Goal: Use online tool/utility: Utilize a website feature to perform a specific function

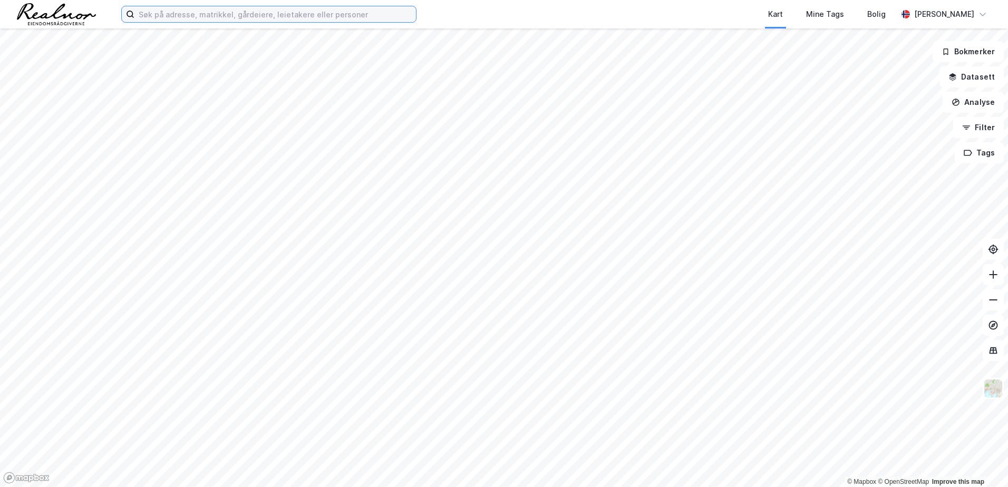
click at [246, 11] on input at bounding box center [274, 14] width 281 height 16
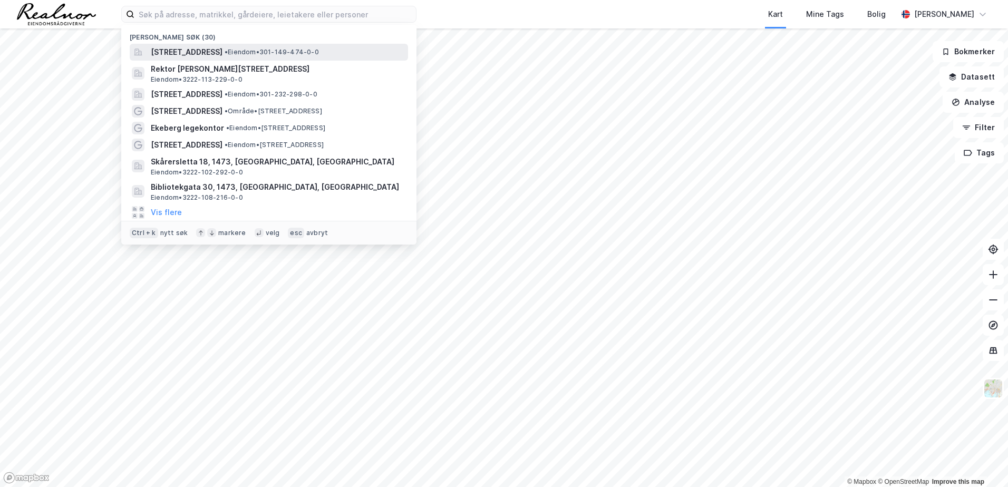
click at [216, 51] on span "[STREET_ADDRESS]" at bounding box center [187, 52] width 72 height 13
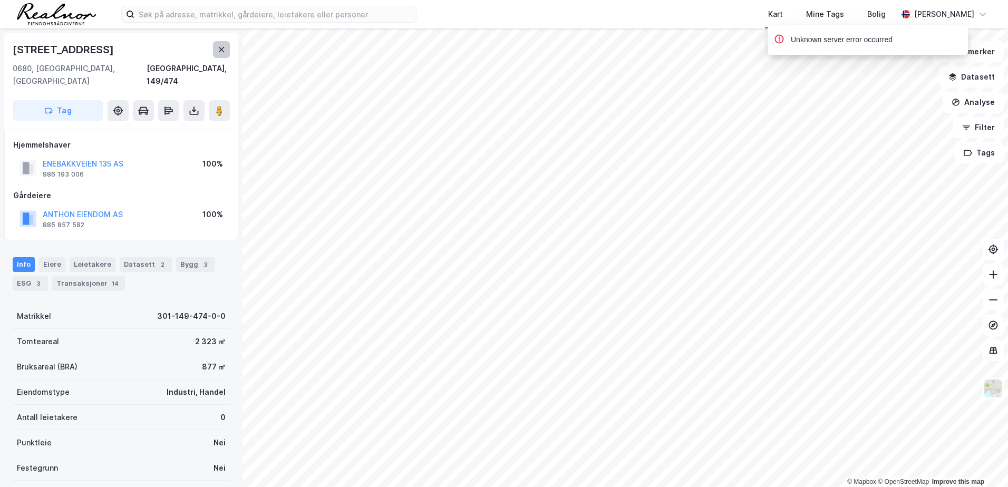
click at [221, 52] on icon at bounding box center [221, 49] width 8 height 8
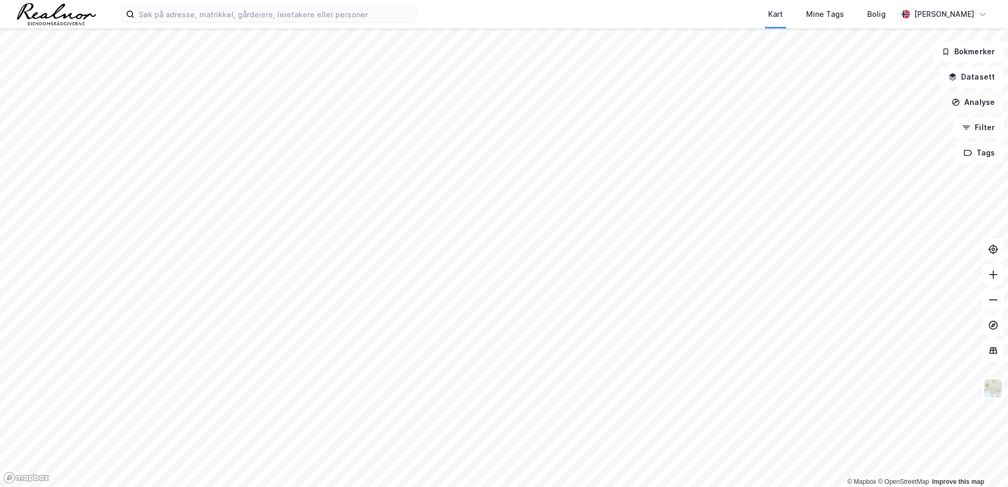
click at [975, 94] on button "Analyse" at bounding box center [972, 102] width 61 height 21
click at [886, 195] on div "Reisetidsanalyse" at bounding box center [874, 189] width 121 height 17
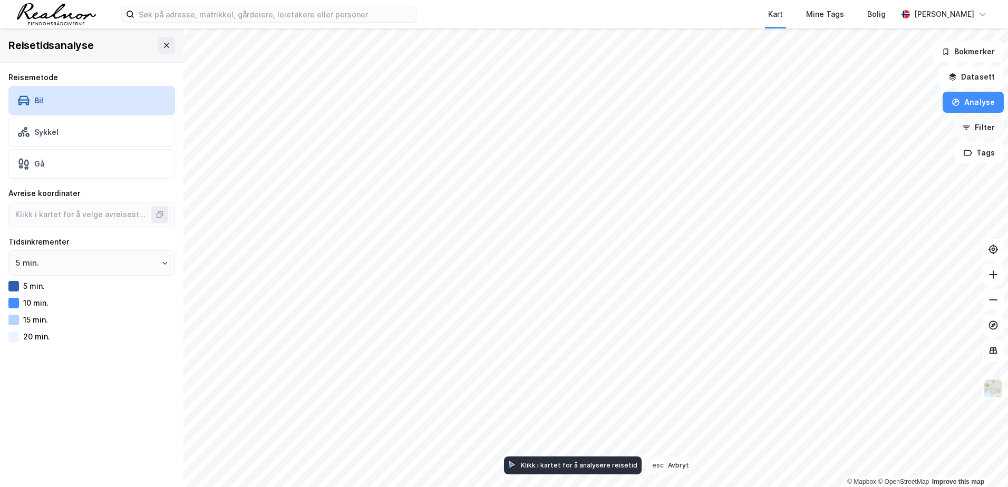
type input "59.89591301337603, 10.802228190291373"
click at [975, 102] on button "Analyse" at bounding box center [972, 102] width 61 height 21
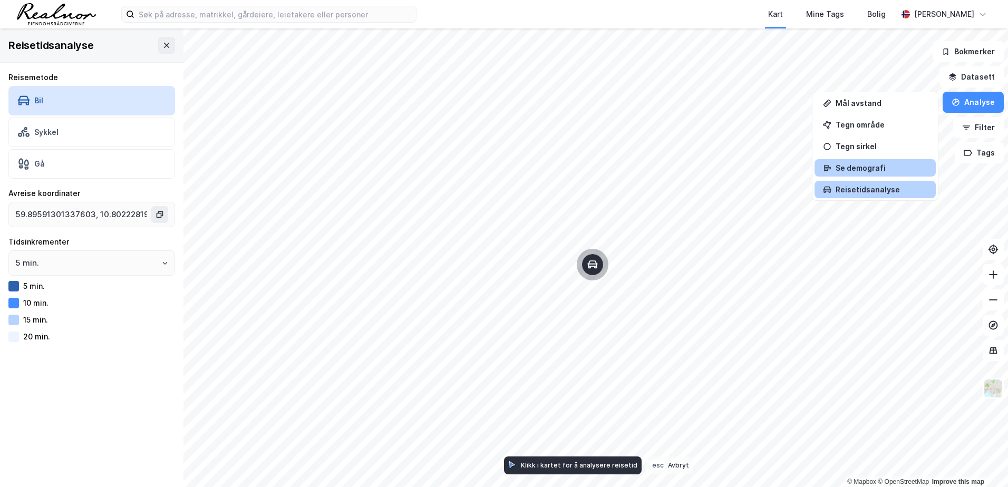
click at [859, 167] on div "Se demografi" at bounding box center [881, 167] width 92 height 9
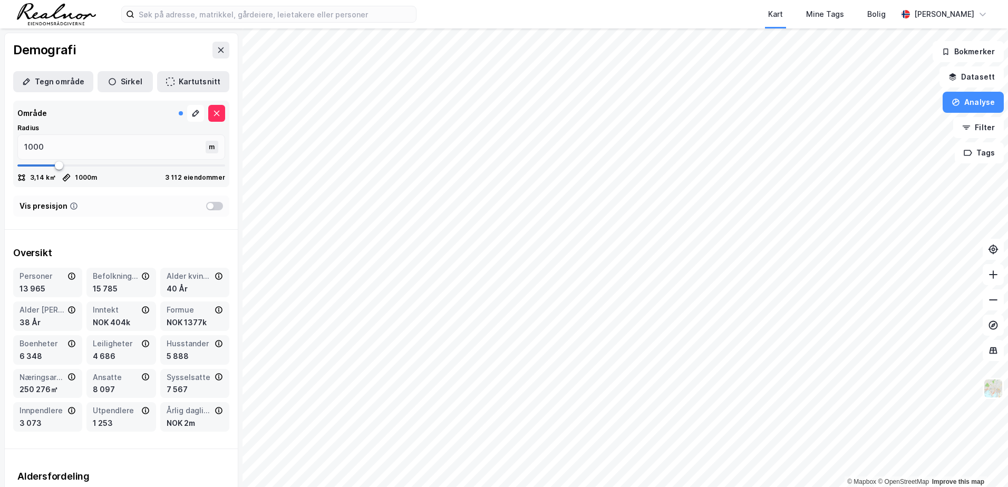
type input "1003"
type input "1043"
type input "1096"
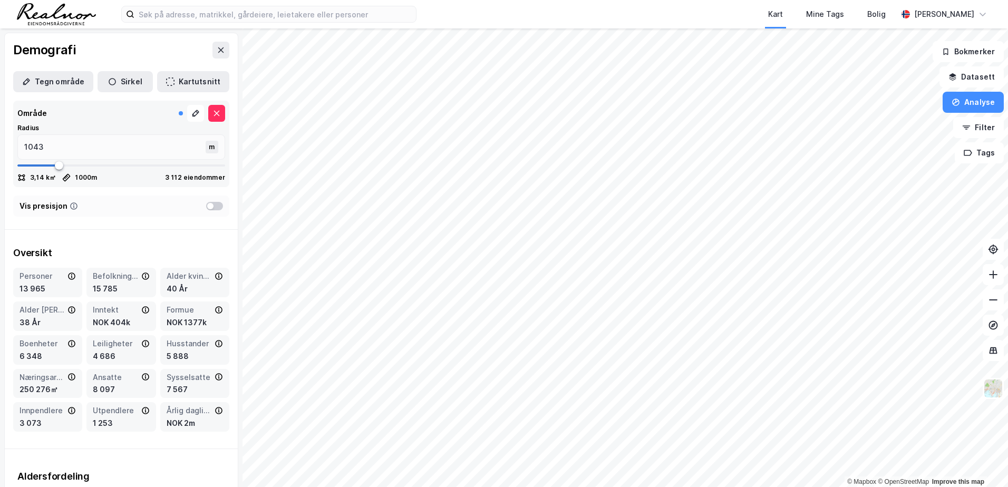
type input "1096"
type input "1149"
type input "1188"
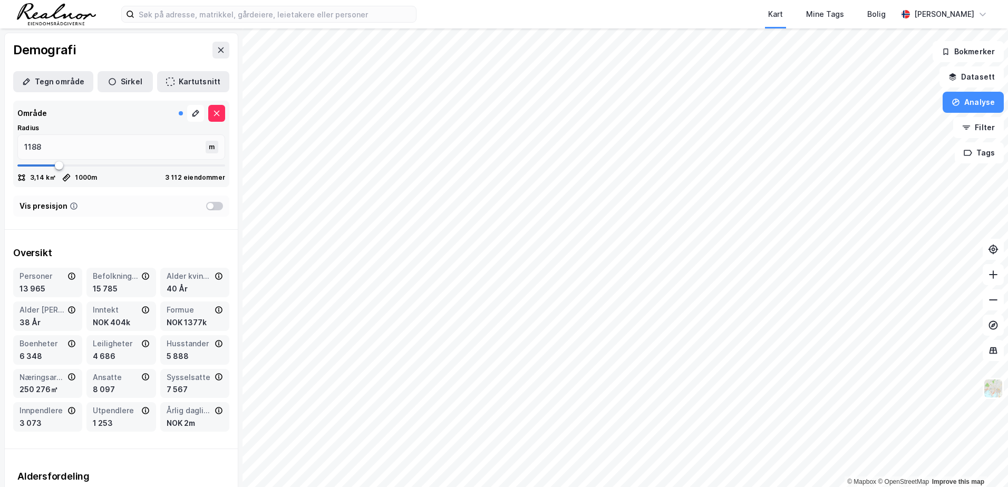
type input "1228"
type input "1254"
type input "1294"
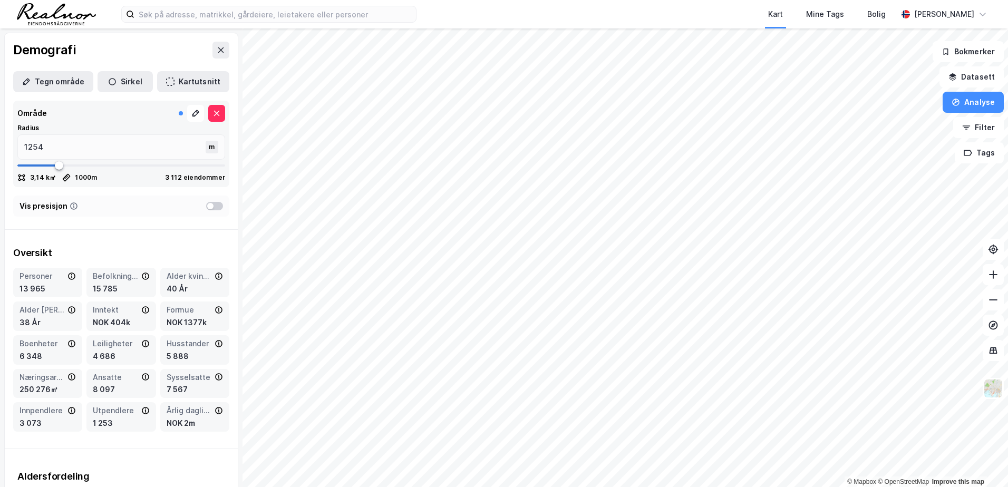
type input "1294"
type input "1360"
drag, startPoint x: 63, startPoint y: 162, endPoint x: 77, endPoint y: 160, distance: 13.9
click at [76, 161] on span at bounding box center [74, 165] width 8 height 8
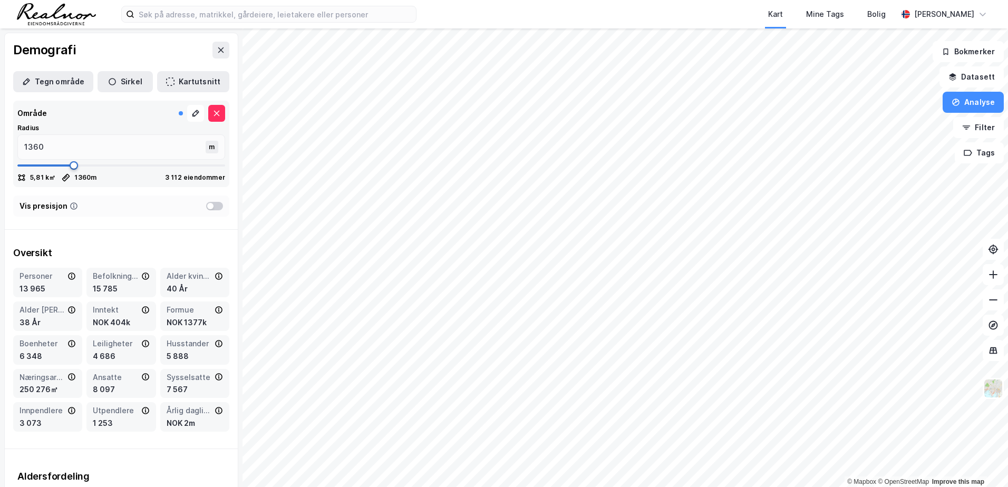
type input "1478"
click at [183, 81] on button "Kartutsnitt" at bounding box center [193, 81] width 72 height 21
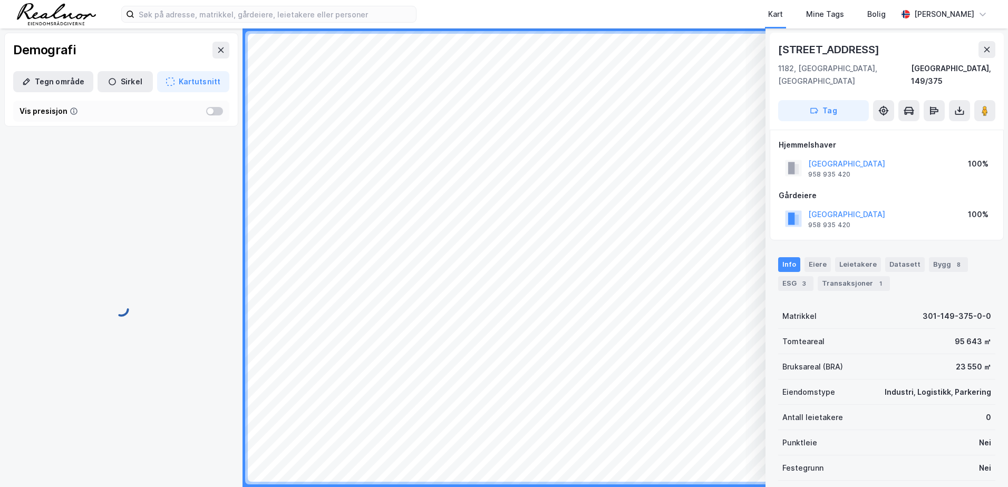
scroll to position [2, 0]
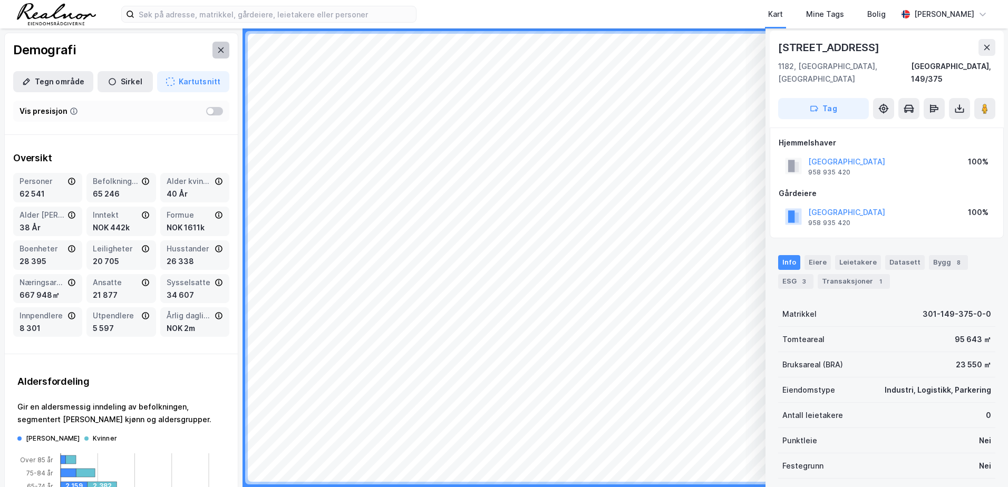
click at [218, 51] on icon at bounding box center [221, 49] width 6 height 5
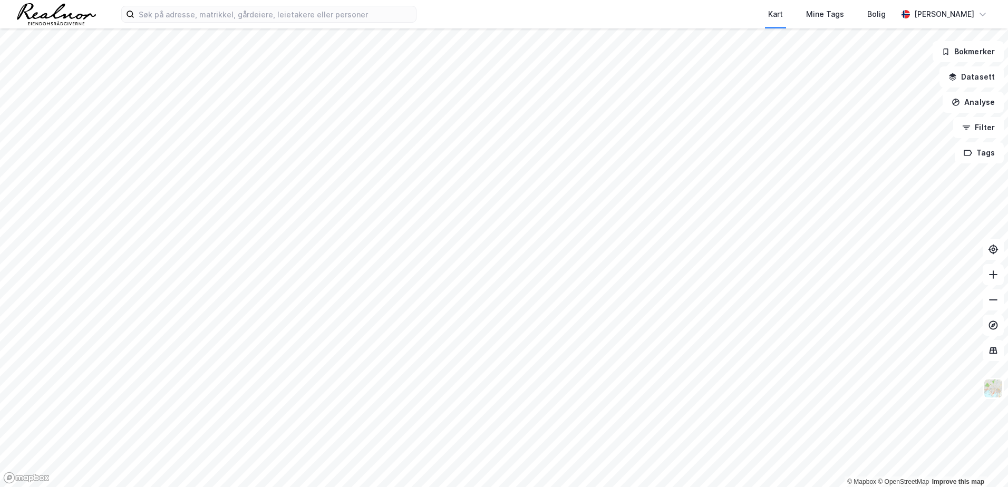
click at [238, 24] on div "Kart Mine Tags [PERSON_NAME] [PERSON_NAME]" at bounding box center [504, 14] width 1008 height 28
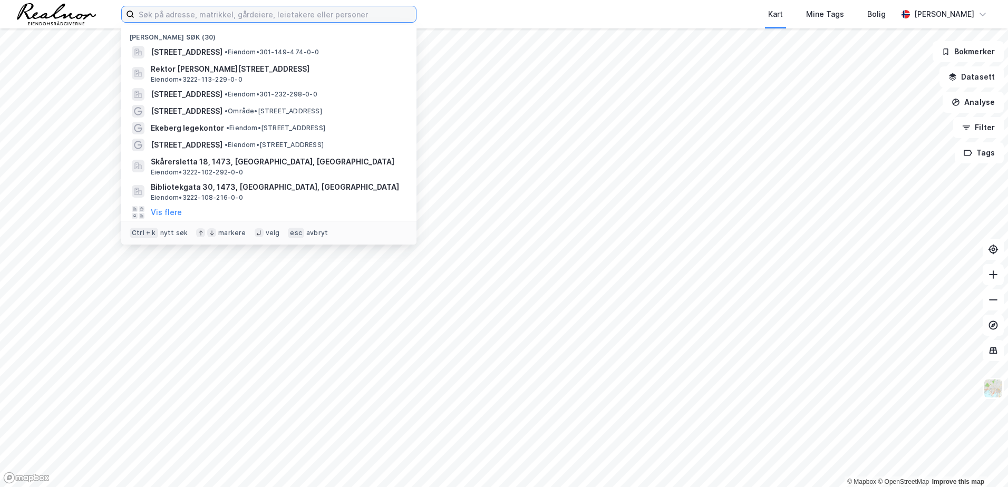
click at [248, 16] on input at bounding box center [274, 14] width 281 height 16
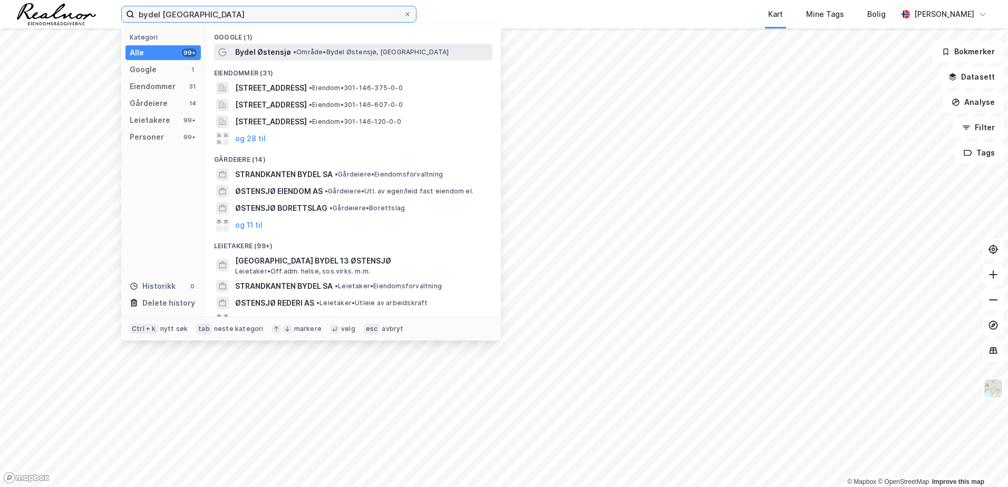
type input "bydel [GEOGRAPHIC_DATA]"
click at [246, 54] on span "Bydel Østensjø" at bounding box center [263, 52] width 56 height 13
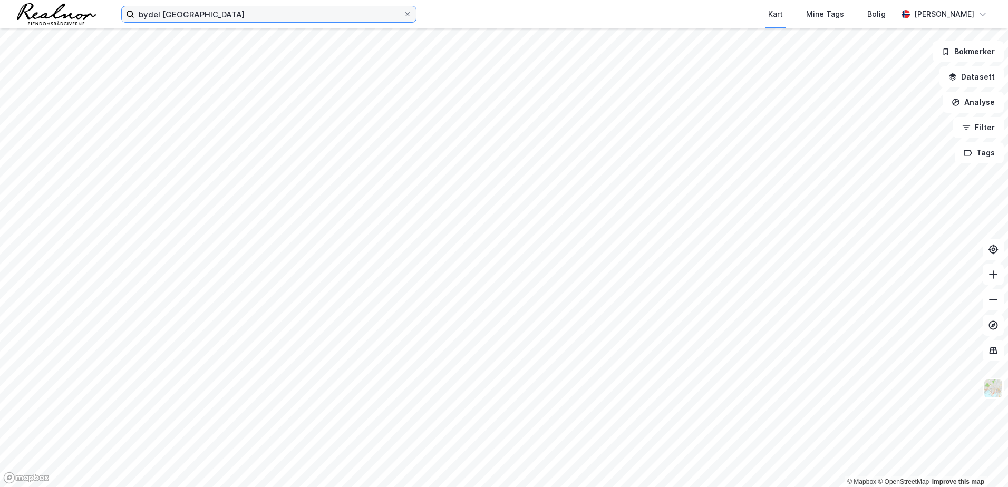
click at [238, 15] on input "bydel [GEOGRAPHIC_DATA]" at bounding box center [268, 14] width 269 height 16
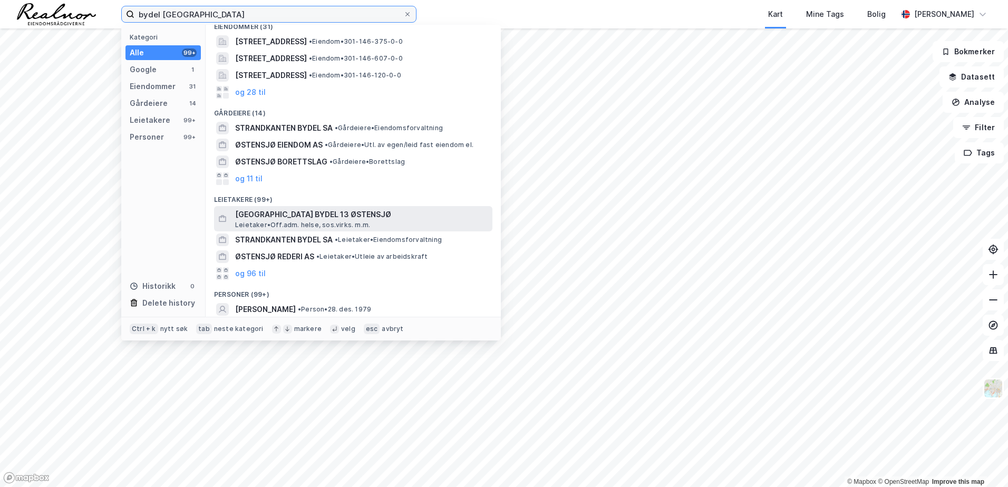
scroll to position [0, 0]
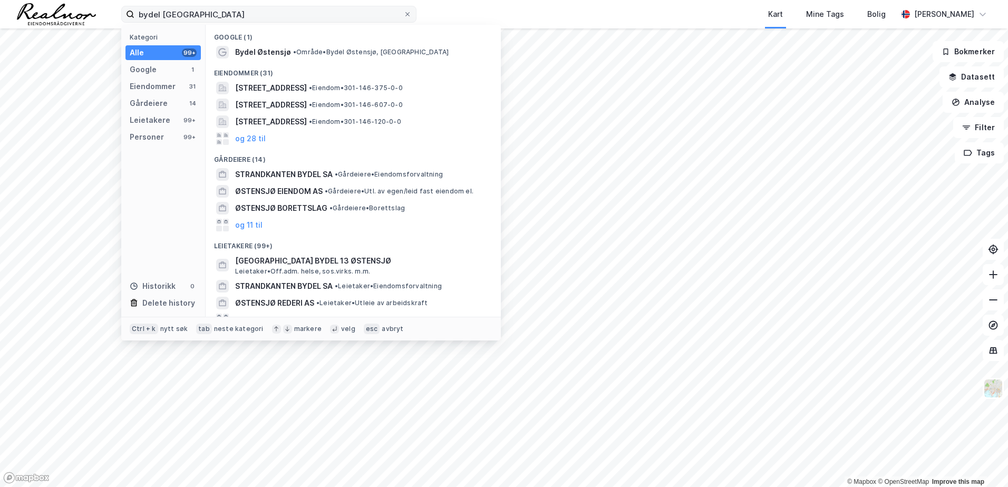
click at [403, 14] on span at bounding box center [407, 14] width 8 height 8
click at [403, 14] on input "bydel [GEOGRAPHIC_DATA]" at bounding box center [268, 14] width 269 height 16
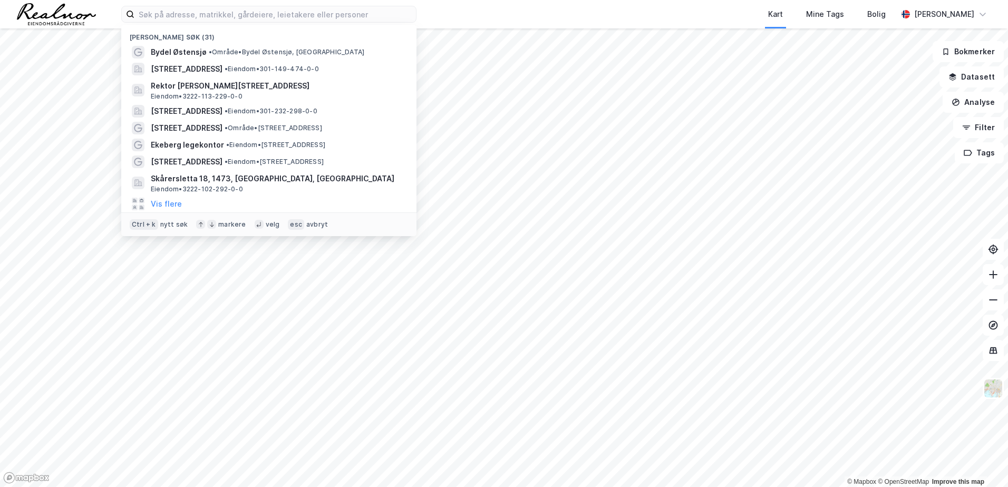
click at [499, 12] on div "Kart Mine Tags Bolig" at bounding box center [682, 14] width 430 height 28
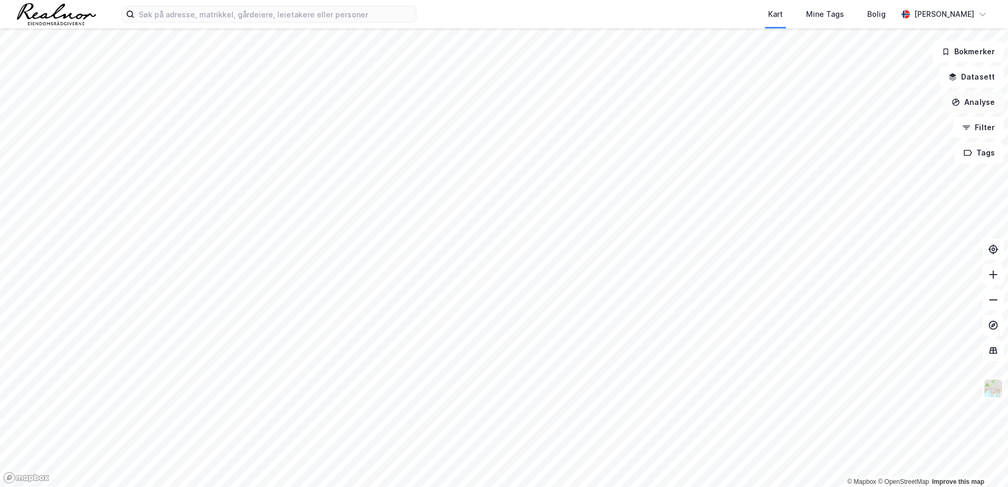
click at [980, 103] on button "Analyse" at bounding box center [972, 102] width 61 height 21
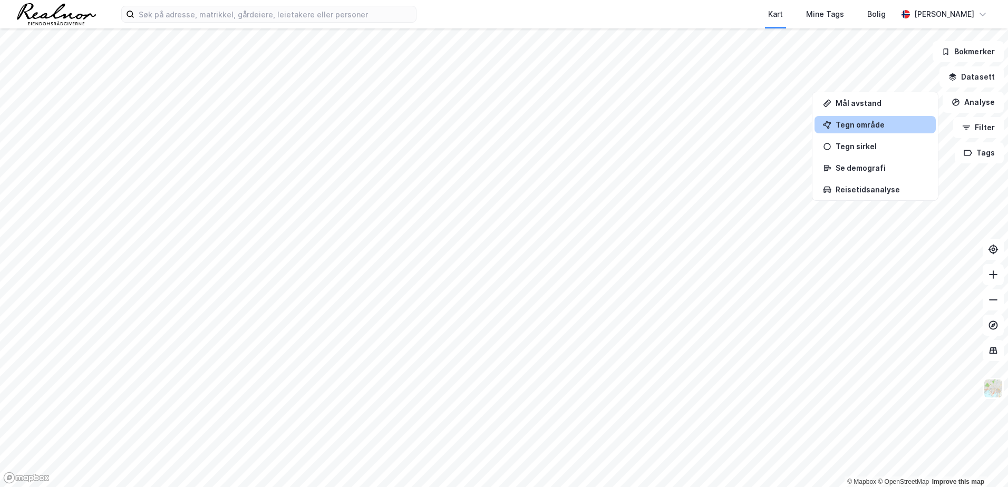
click at [881, 120] on div "Tegn område" at bounding box center [874, 124] width 121 height 17
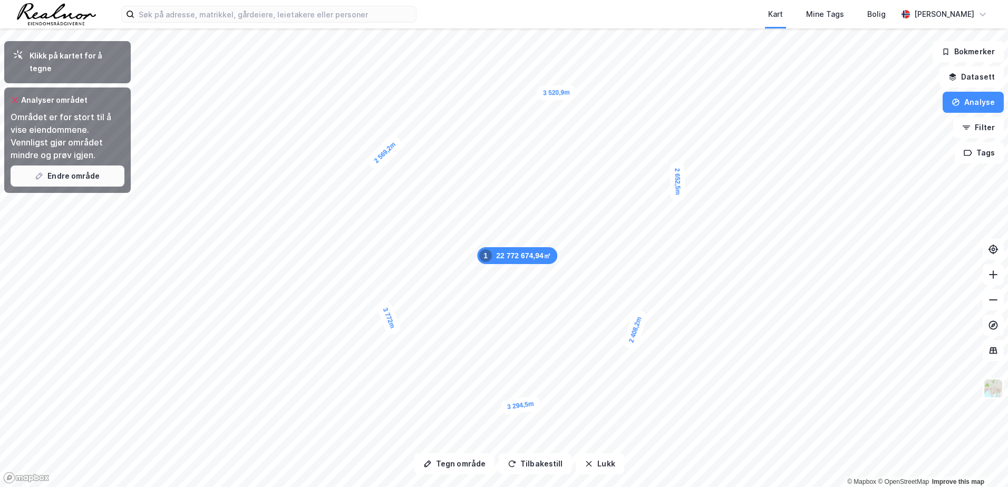
click at [82, 165] on button "Endre område" at bounding box center [68, 175] width 114 height 21
click at [84, 165] on button "Endre område" at bounding box center [68, 175] width 114 height 21
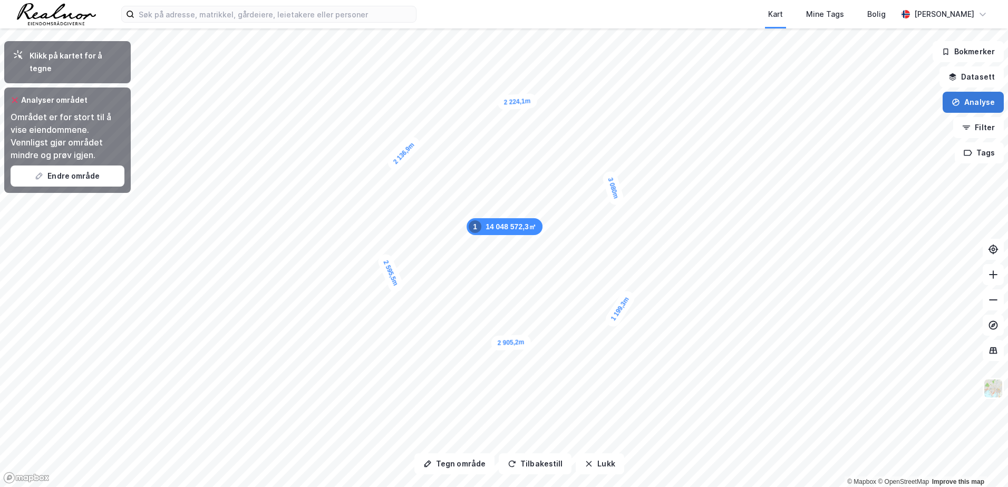
click at [978, 104] on button "Analyse" at bounding box center [972, 102] width 61 height 21
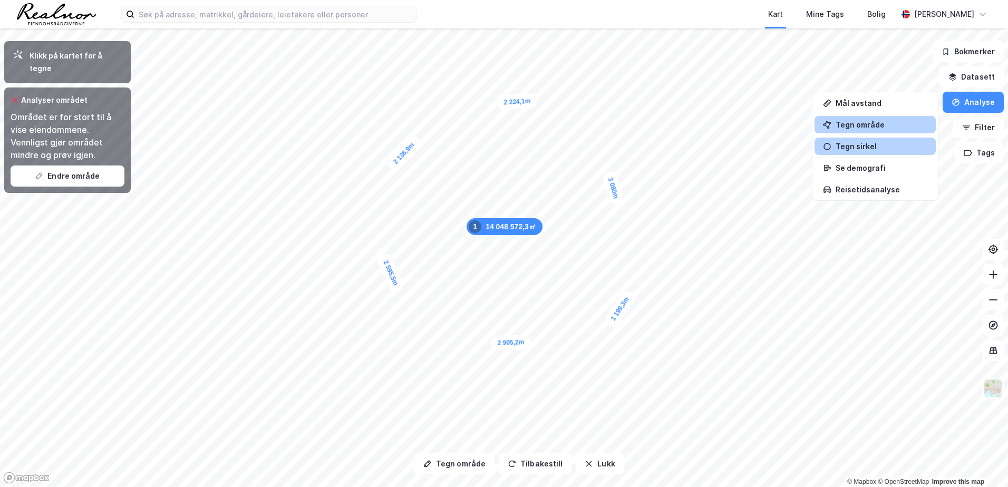
click at [874, 144] on div "Tegn sirkel" at bounding box center [881, 146] width 92 height 9
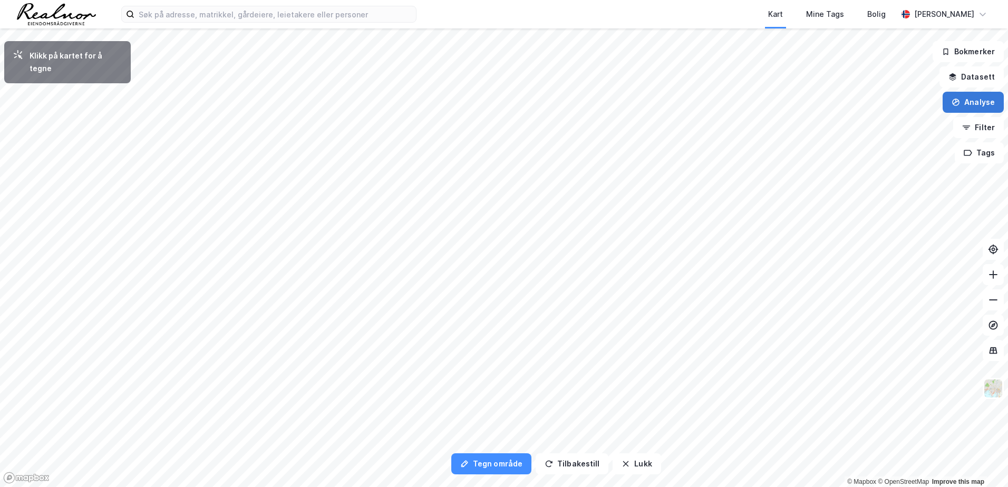
click at [971, 97] on button "Analyse" at bounding box center [972, 102] width 61 height 21
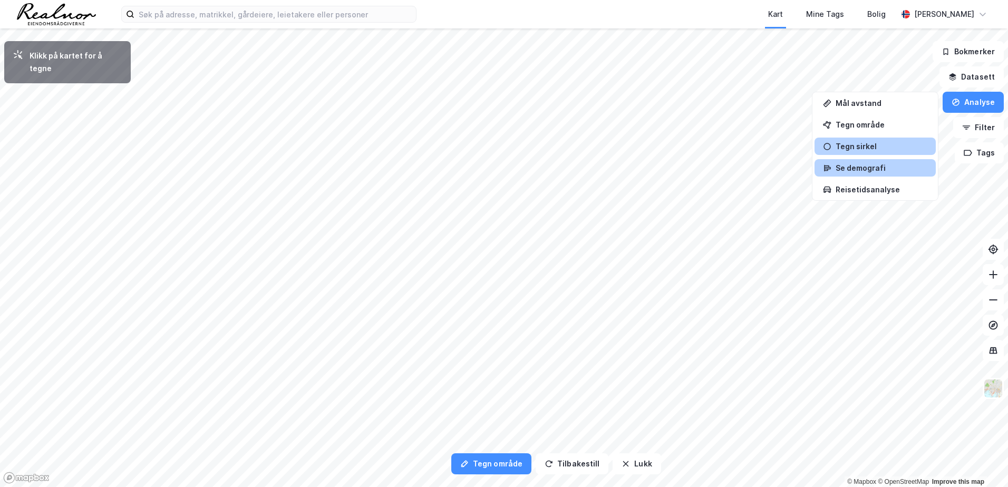
click at [880, 164] on div "Se demografi" at bounding box center [881, 167] width 92 height 9
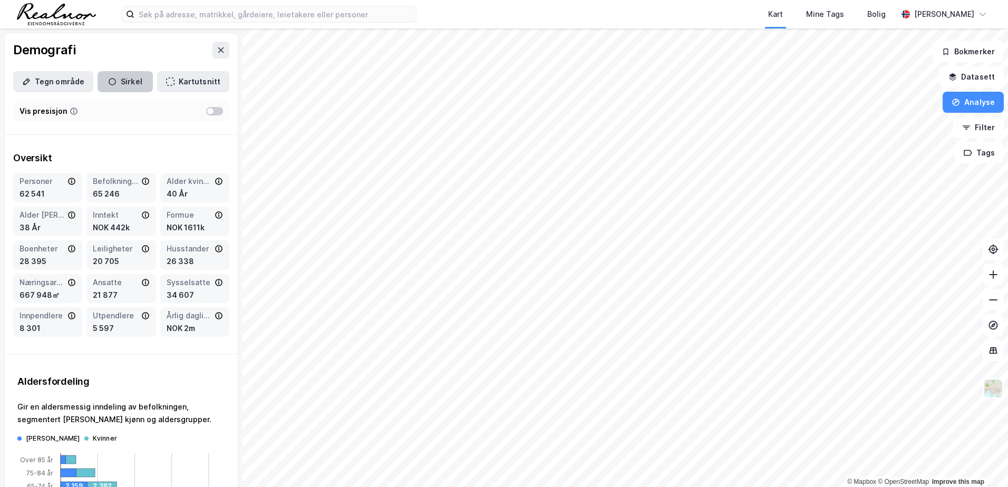
click at [141, 81] on button "Sirkel" at bounding box center [124, 81] width 55 height 21
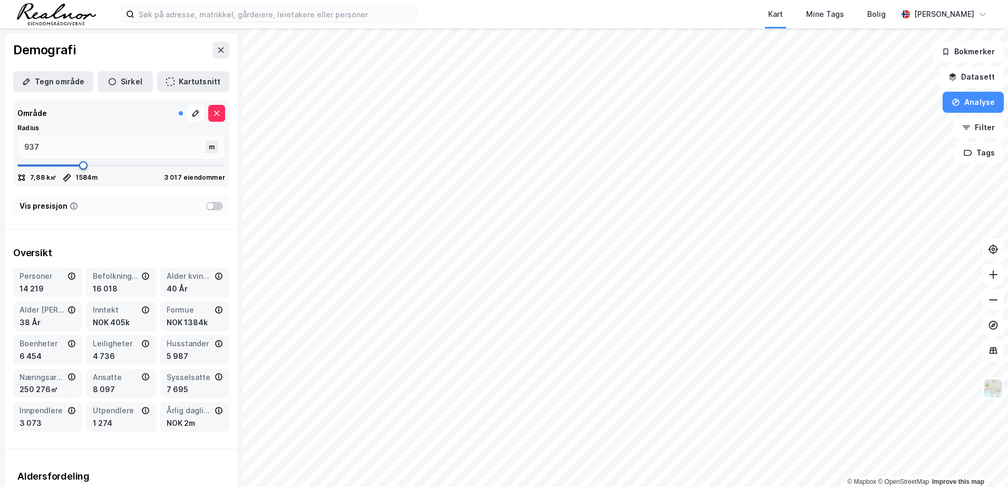
type input "1584"
drag, startPoint x: 73, startPoint y: 164, endPoint x: 81, endPoint y: 165, distance: 7.9
click at [81, 165] on span at bounding box center [83, 165] width 8 height 8
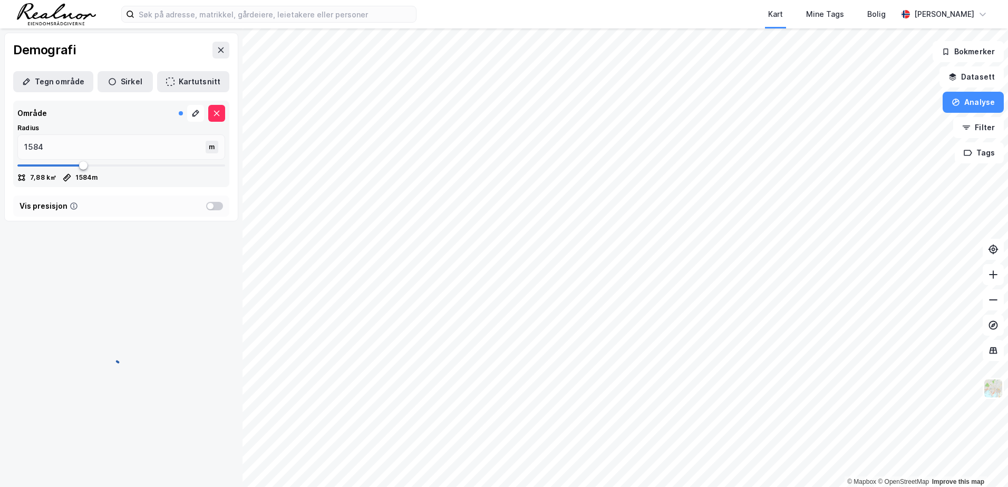
type input "1861"
click at [92, 165] on span at bounding box center [121, 165] width 208 height 2
type input "1861"
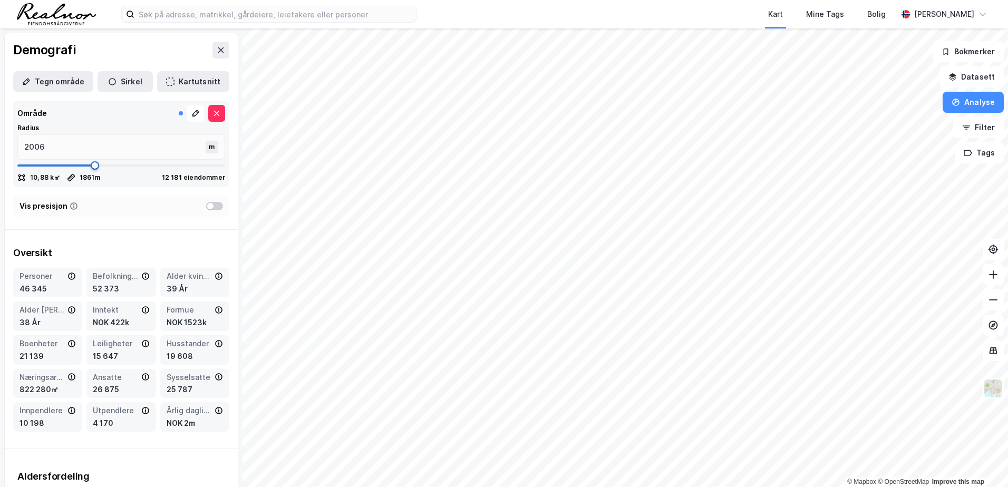
type input "2019"
type input "2032"
type input "2045"
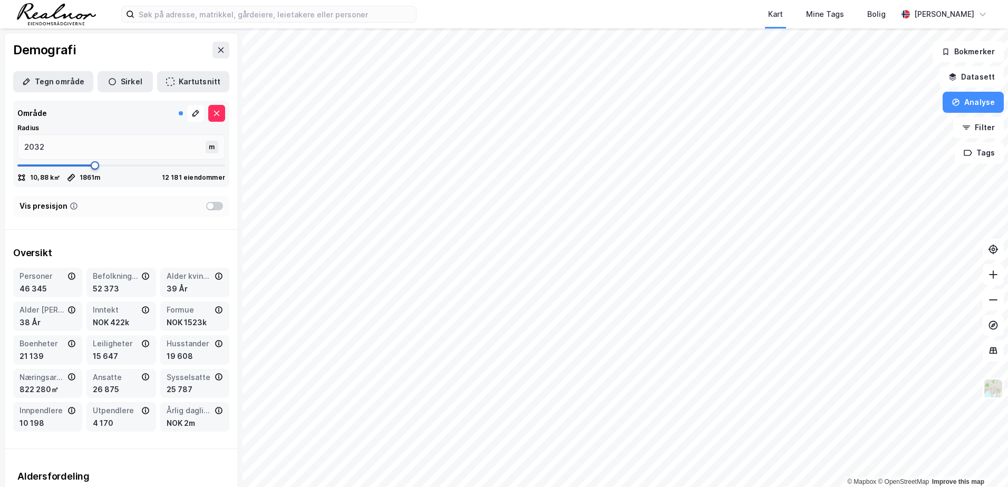
type input "2045"
type input "2059"
type input "2111"
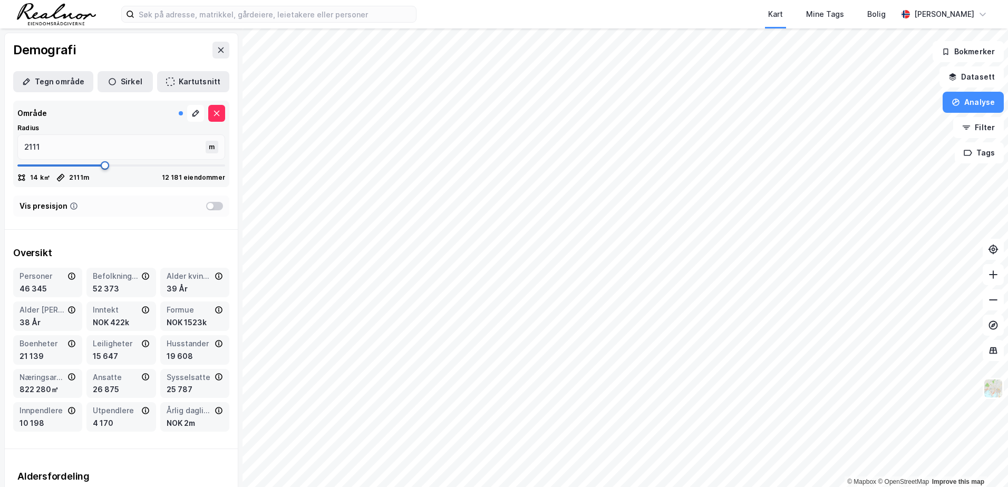
type input "2125"
type input "2138"
type input "2151"
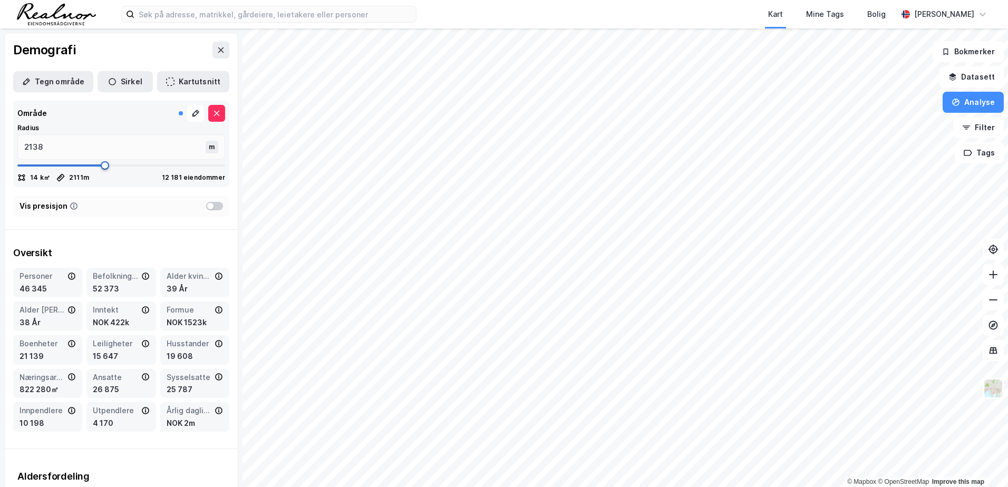
type input "2151"
type input "2164"
type input "2177"
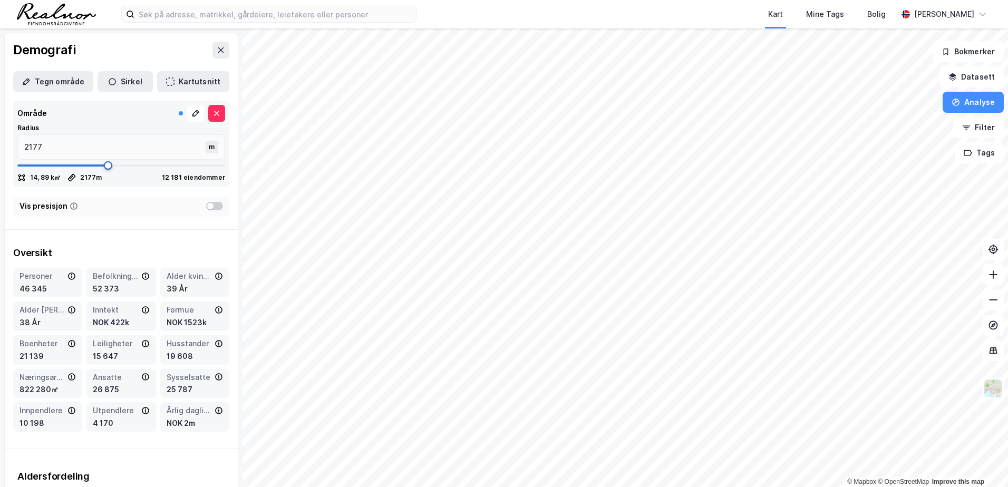
type input "2191"
type input "2204"
type input "2230"
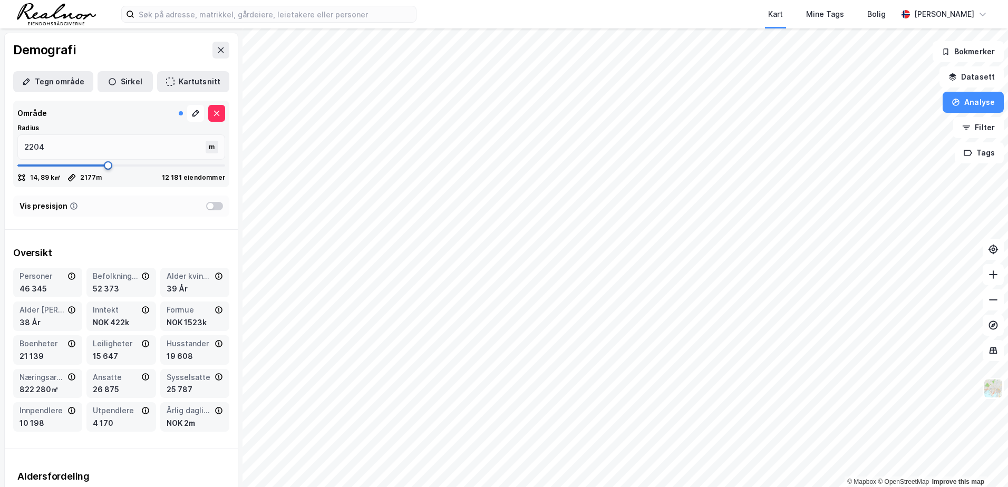
type input "2230"
type input "2270"
type input "2283"
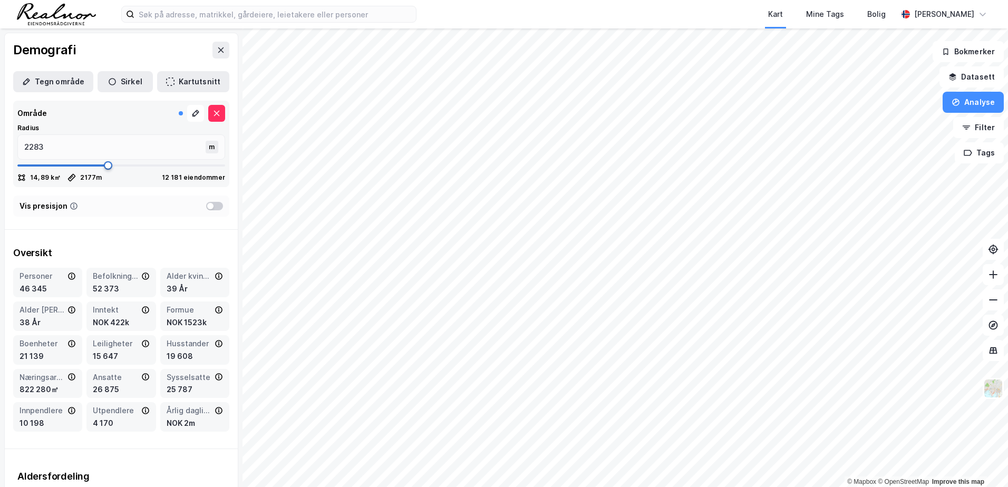
type input "2296"
type input "2309"
type input "2322"
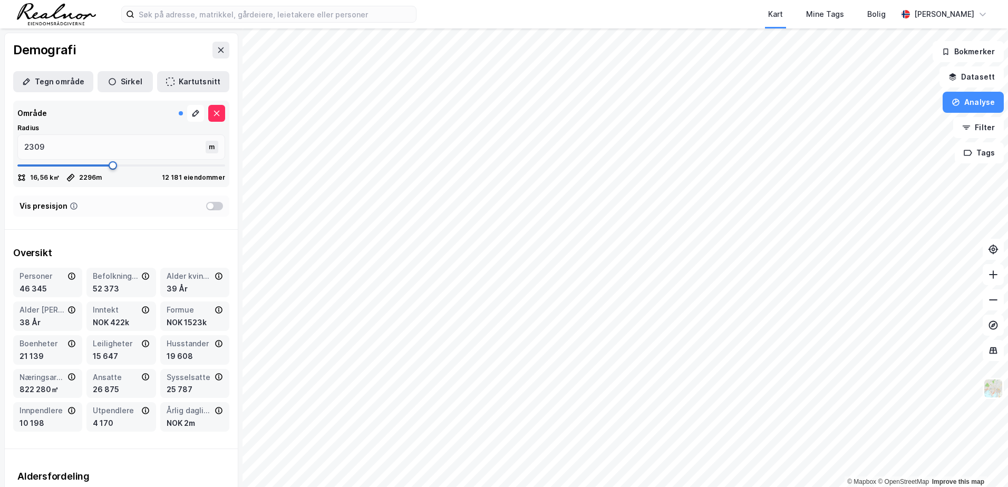
type input "2322"
type input "2336"
type input "2349"
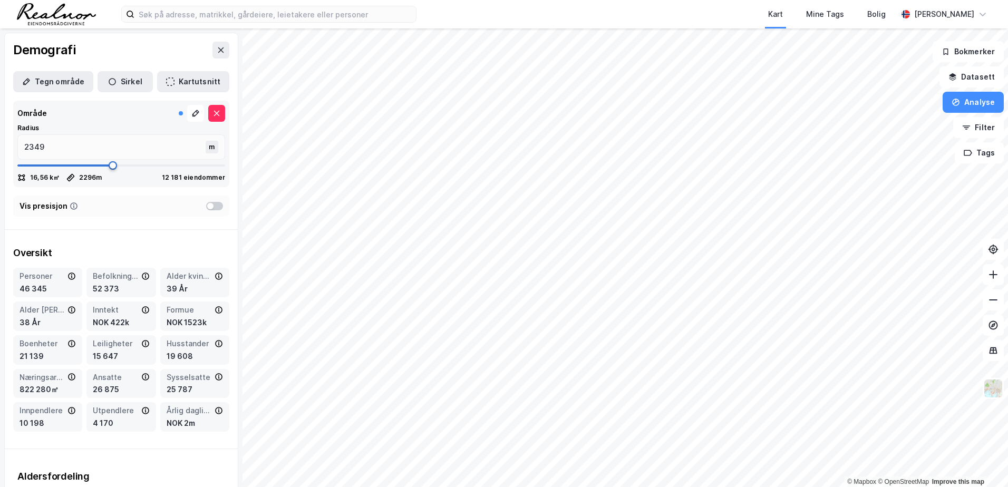
type input "2362"
type input "2349"
type input "2336"
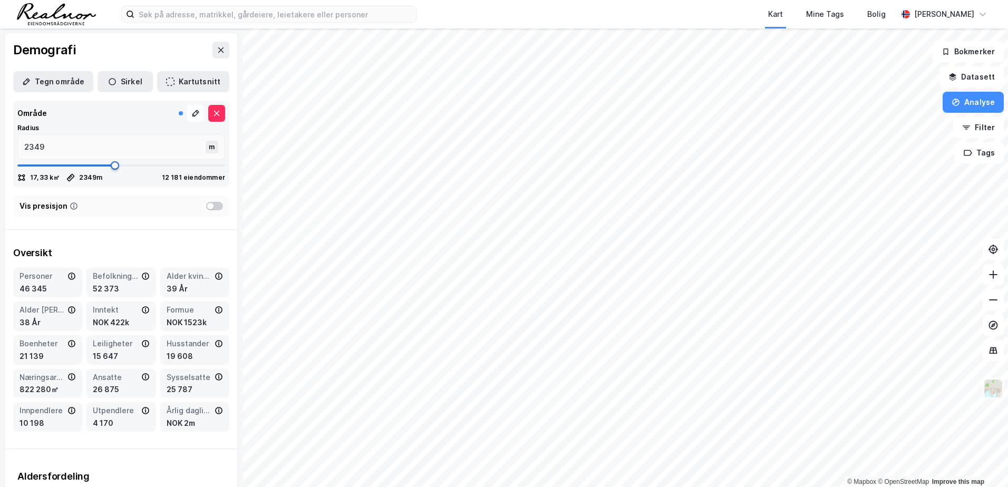
type input "2336"
type input "2322"
type input "2309"
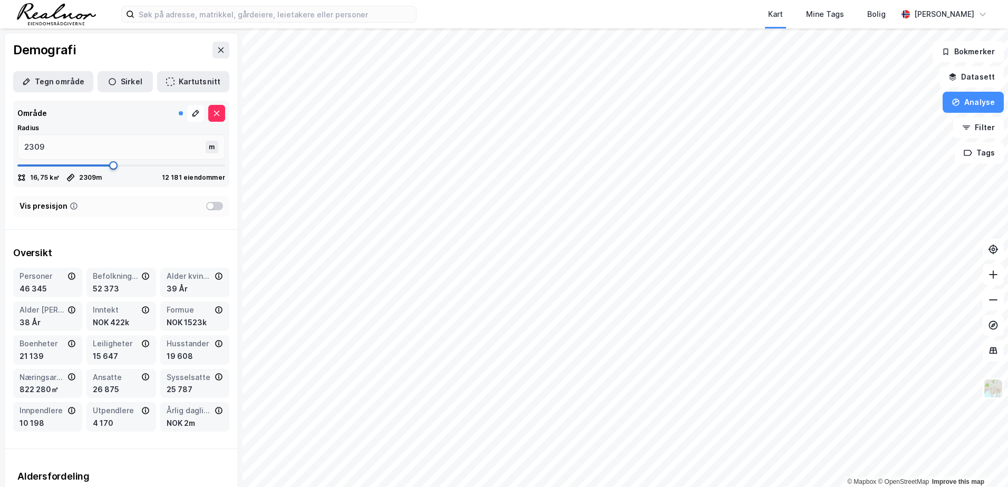
type input "2296"
type input "2283"
type input "2270"
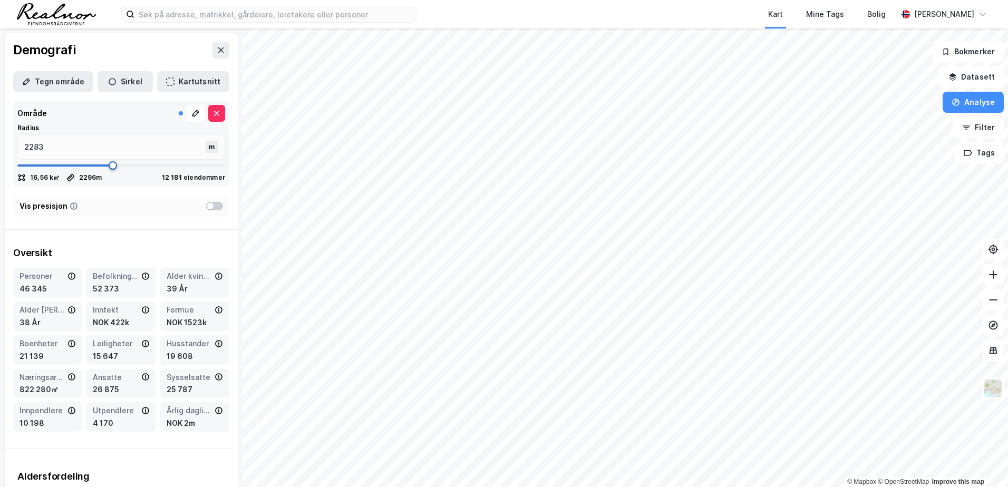
type input "2270"
type input "2256"
type input "2243"
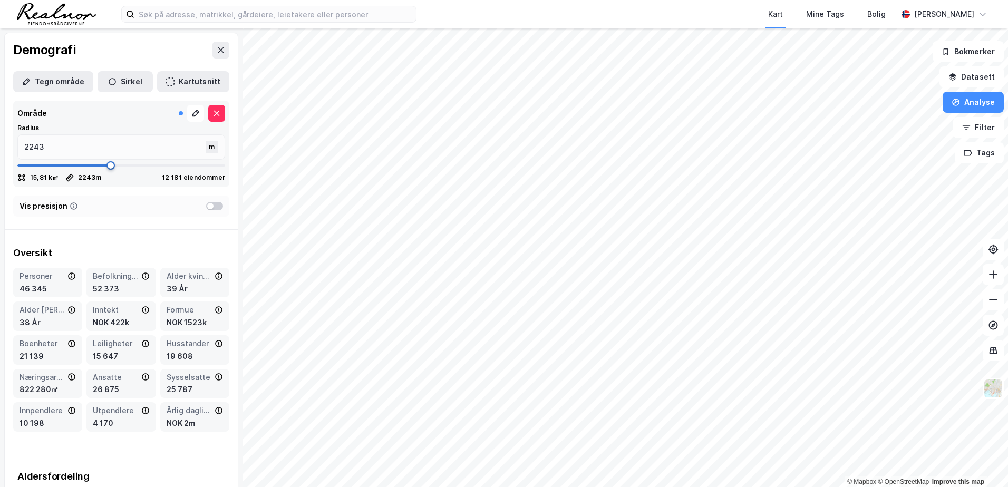
type input "2230"
type input "2217"
type input "2204"
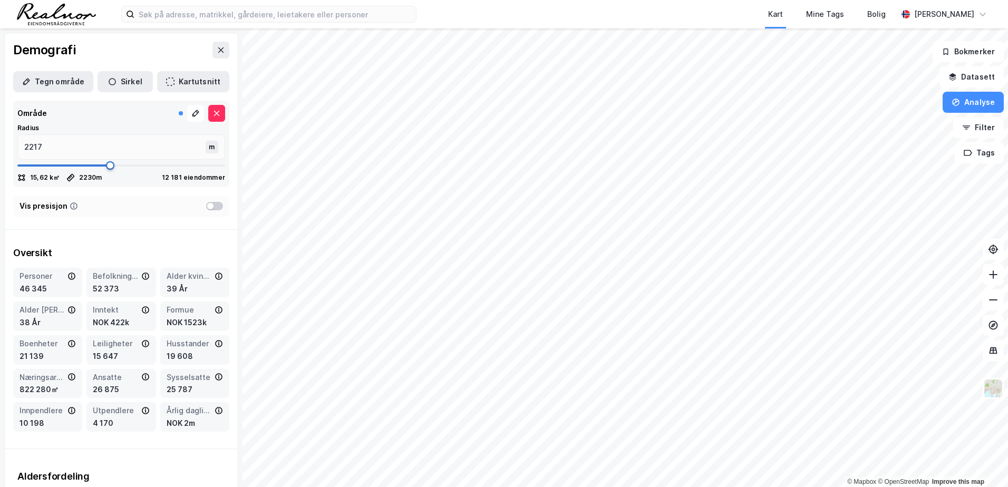
type input "2204"
drag, startPoint x: 97, startPoint y: 164, endPoint x: 105, endPoint y: 163, distance: 8.0
click at [105, 163] on span at bounding box center [109, 165] width 8 height 8
drag, startPoint x: 182, startPoint y: 150, endPoint x: 22, endPoint y: 147, distance: 159.7
click at [22, 147] on input "2204" at bounding box center [113, 147] width 190 height 24
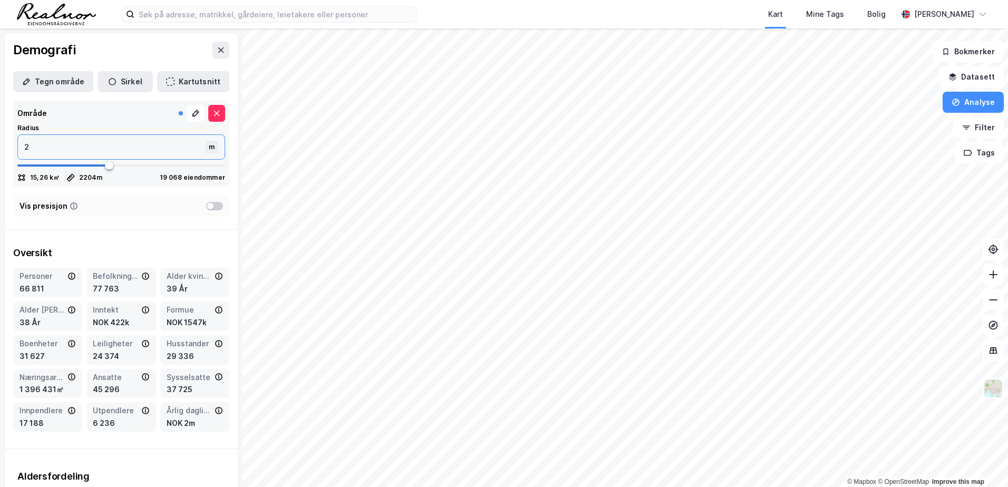
type input "20"
type input "200"
type input "2000"
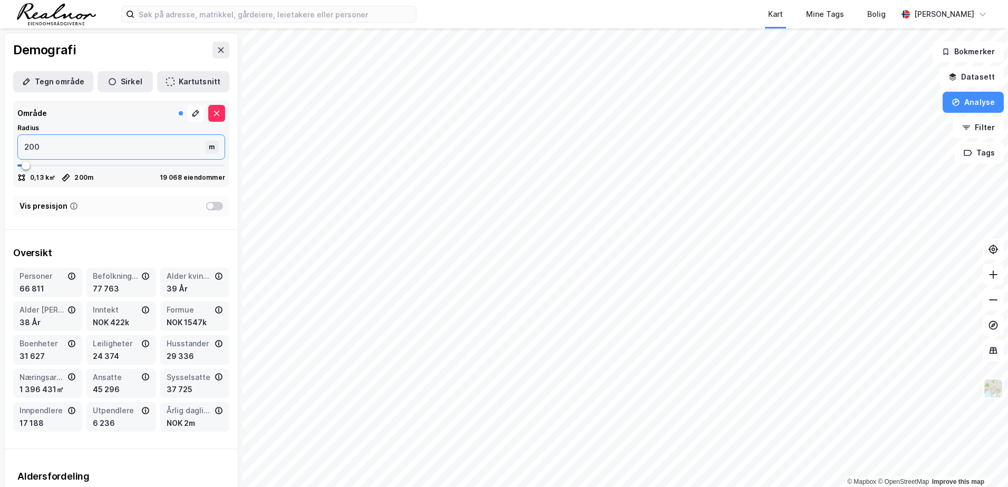
type input "2000"
